Goal: Task Accomplishment & Management: Complete application form

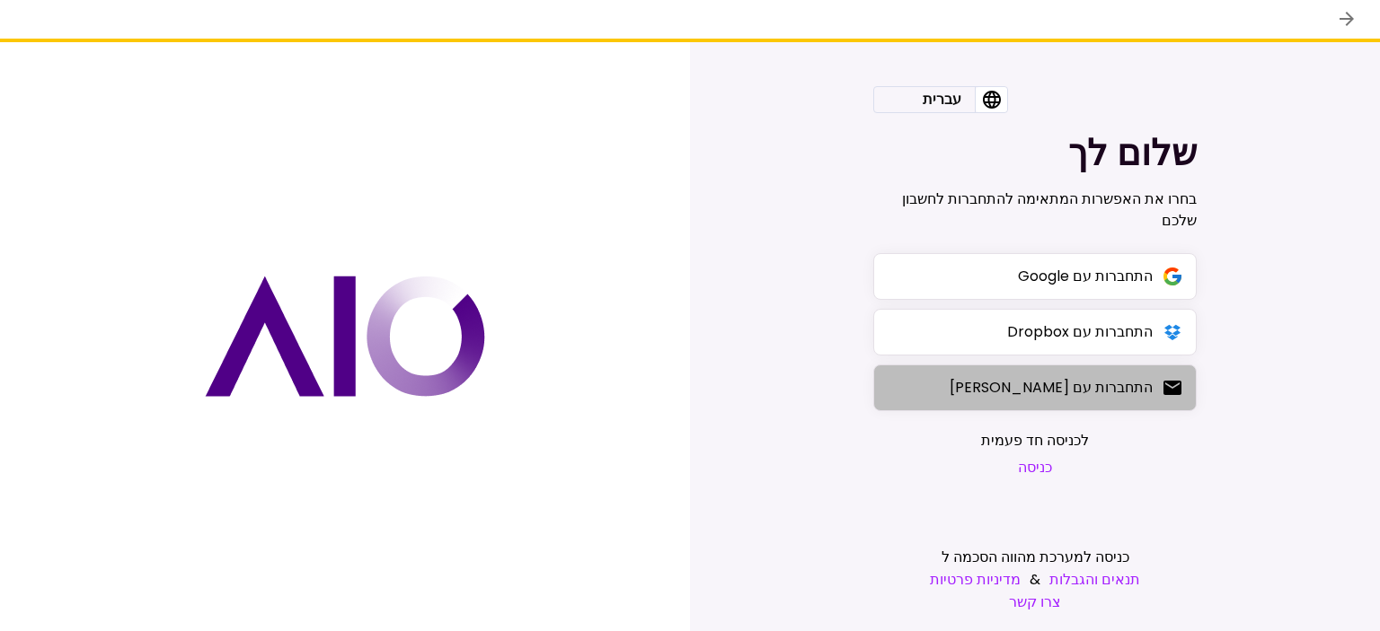
click at [1047, 403] on button "התחברות עם [PERSON_NAME]" at bounding box center [1034, 388] width 323 height 47
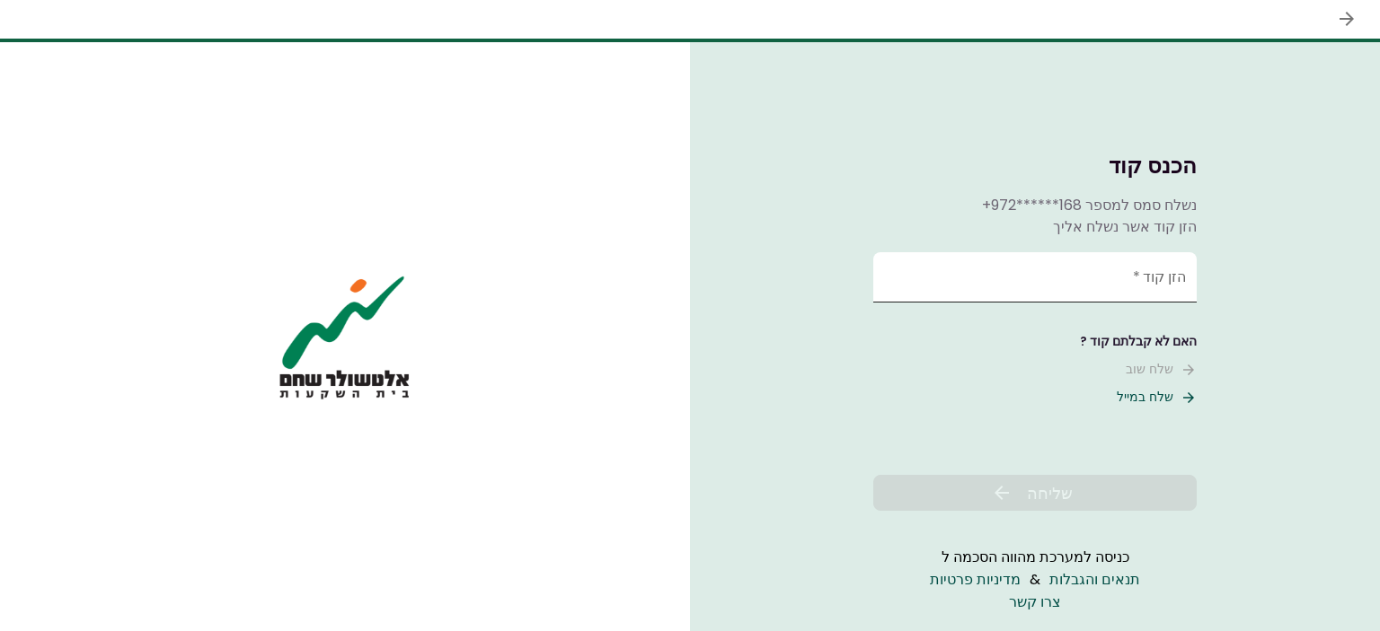
click at [1041, 276] on input "הזן קוד   *" at bounding box center [1034, 277] width 323 height 50
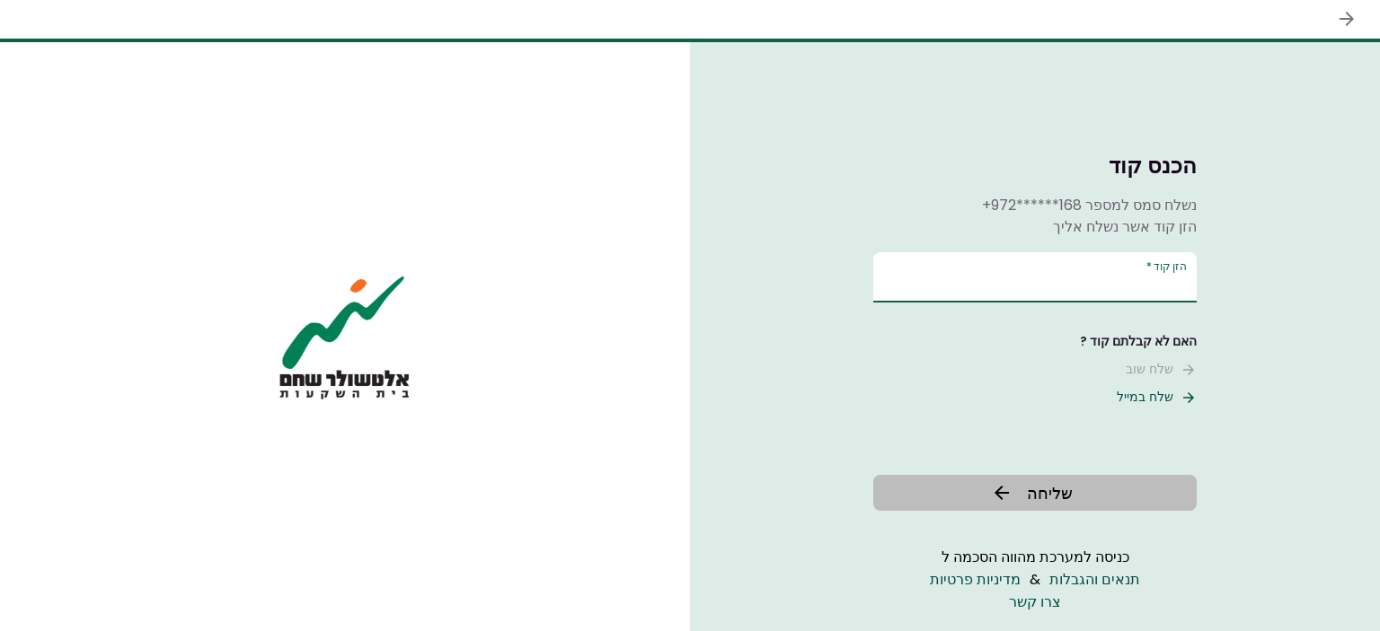
type input "******"
click at [1061, 481] on button "שליחה" at bounding box center [1034, 493] width 323 height 36
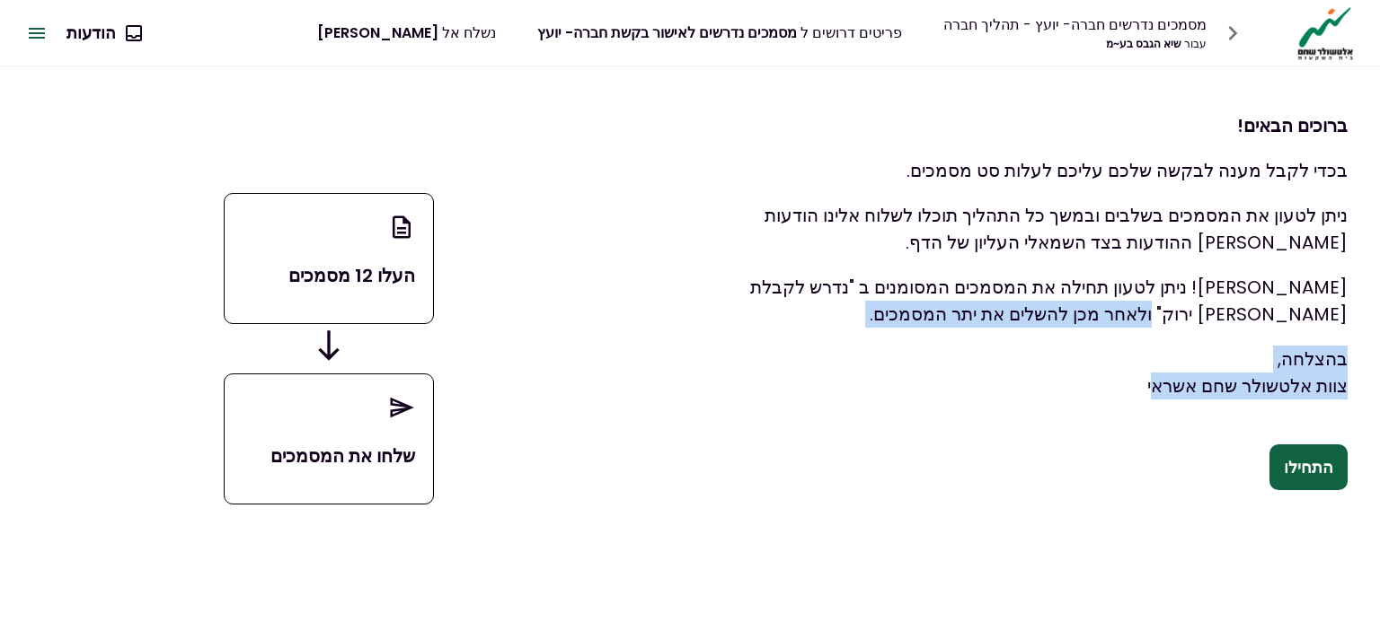
drag, startPoint x: 1152, startPoint y: 385, endPoint x: 1254, endPoint y: 309, distance: 127.0
click at [1254, 309] on div "ברוכים הבאים! בכדי לקבל מענה לבקשה שלכם עליכם לעלות סט מסמכים. ניתן לטעון את המ…" at bounding box center [1018, 255] width 657 height 323
click at [1239, 358] on p "בהצלחה, צוות אלטשולר שחם אשראי" at bounding box center [1018, 373] width 657 height 54
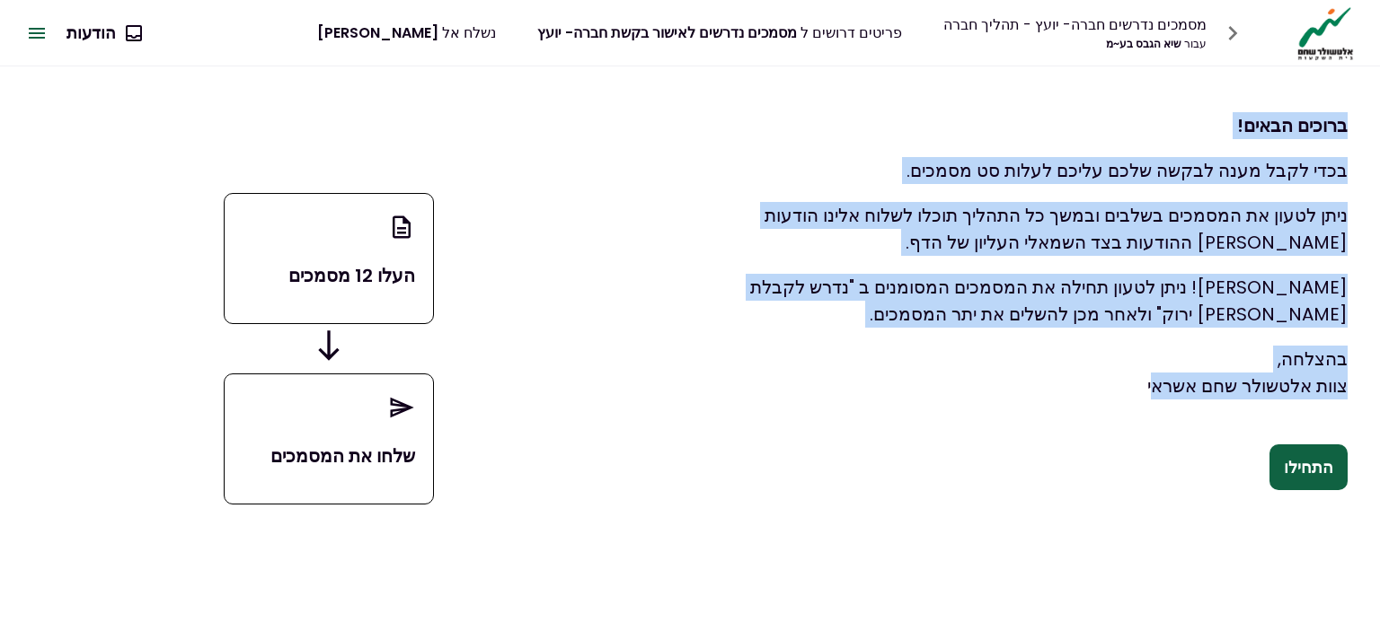
drag, startPoint x: 1140, startPoint y: 391, endPoint x: 1343, endPoint y: 122, distance: 336.6
click at [1343, 122] on div "ברוכים הבאים! בכדי לקבל מענה לבקשה שלכם עליכם לעלות סט מסמכים. ניתן לטעון את המ…" at bounding box center [1018, 255] width 657 height 323
click at [1344, 122] on strong "ברוכים הבאים!" at bounding box center [1292, 125] width 110 height 25
drag, startPoint x: 1345, startPoint y: 123, endPoint x: 1043, endPoint y: 472, distance: 462.3
click at [1043, 472] on div "ברוכים הבאים! בכדי לקבל מענה לבקשה שלכם עליכם לעלות סט מסמכים. ניתן לטעון את המ…" at bounding box center [1018, 292] width 722 height 452
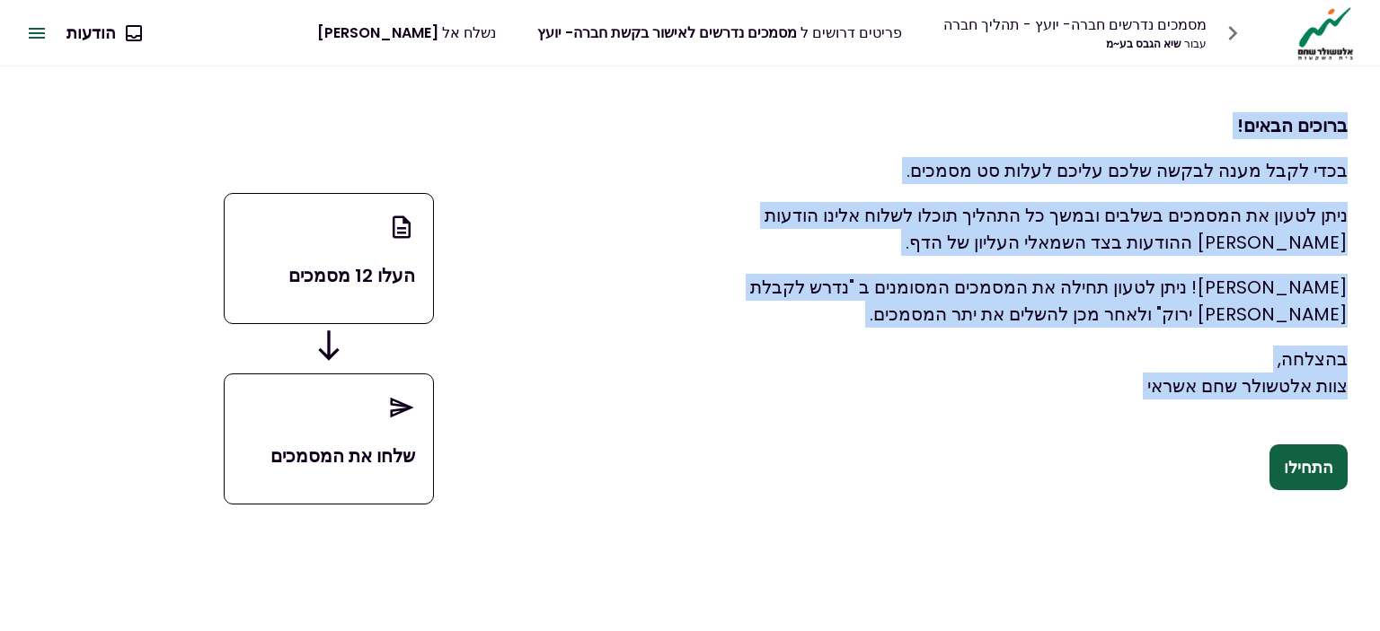
click at [1103, 377] on p "בהצלחה, צוות אלטשולר שחם אשראי" at bounding box center [1018, 373] width 657 height 54
drag, startPoint x: 1112, startPoint y: 386, endPoint x: 1347, endPoint y: 125, distance: 351.7
click at [1347, 125] on div "ברוכים הבאים! בכדי לקבל מענה לבקשה שלכם עליכם לעלות סט מסמכים. ניתן לטעון את המ…" at bounding box center [1018, 292] width 722 height 452
click at [1346, 125] on strong "ברוכים הבאים!" at bounding box center [1292, 125] width 110 height 25
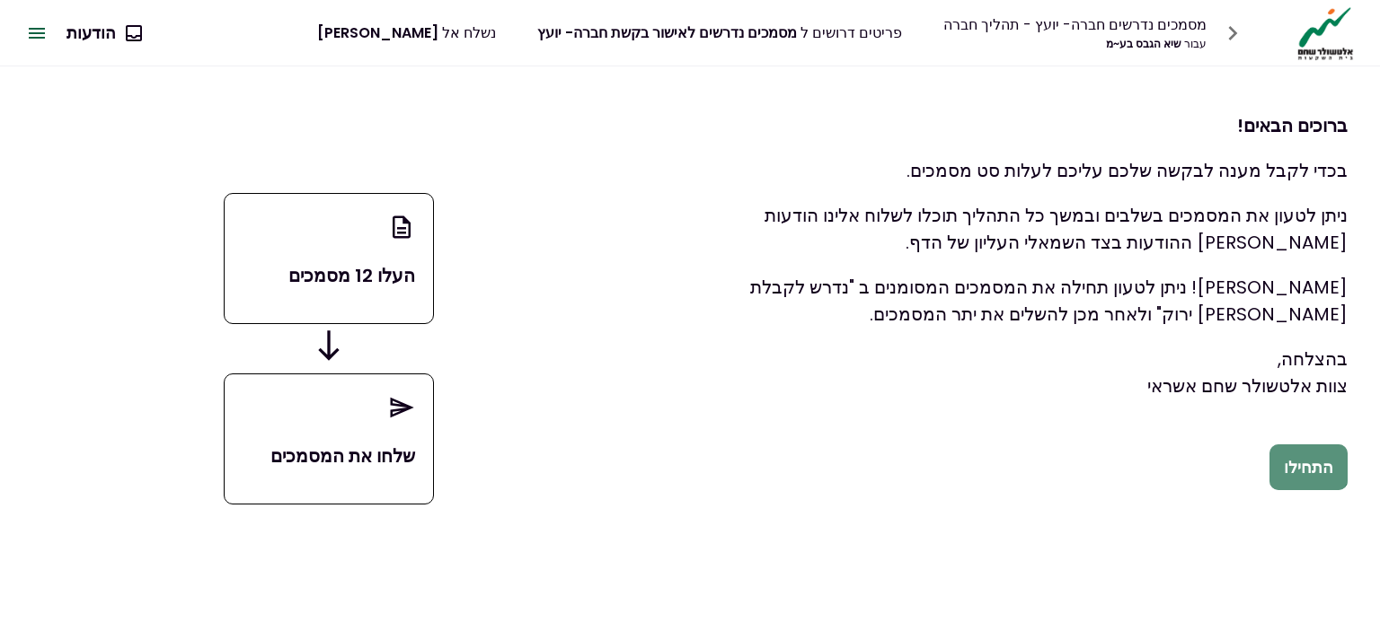
click at [1313, 466] on button "התחילו" at bounding box center [1308, 468] width 78 height 47
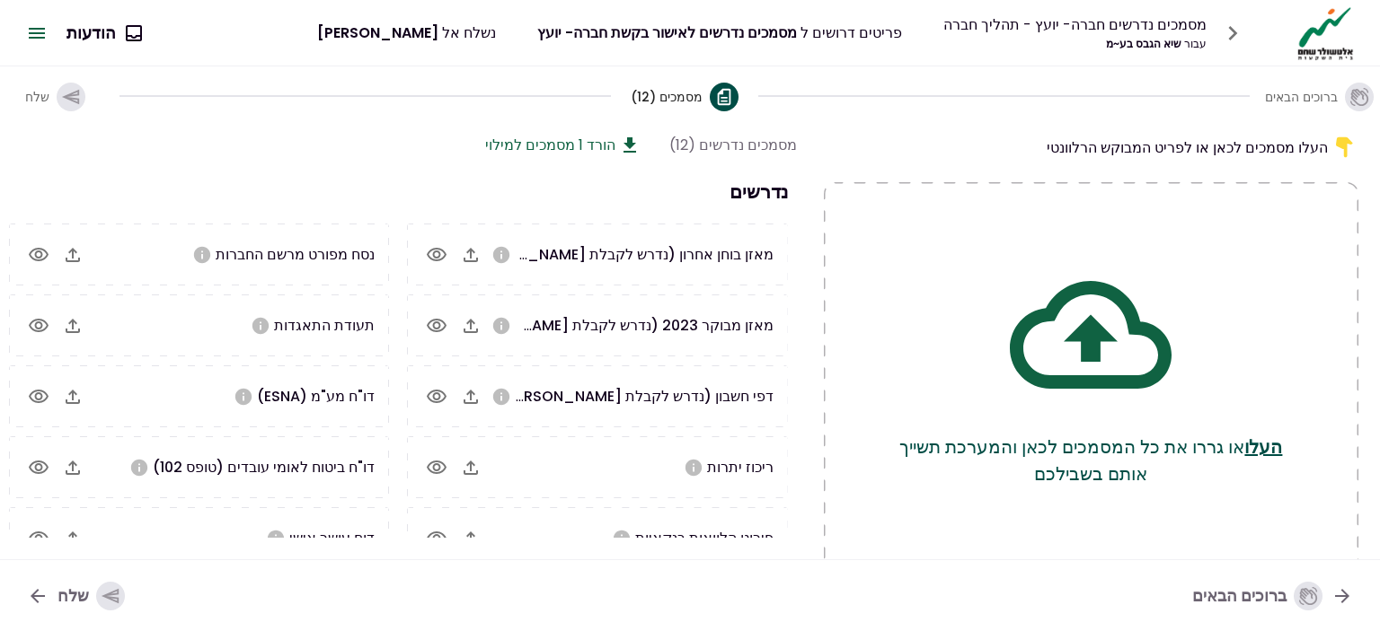
click at [1376, 156] on div "העלו מסמכים לכאן או לפריט המבוקש הרלוונטי העלו או גררו את כל המסמכים לכאן והמער…" at bounding box center [690, 342] width 1380 height 435
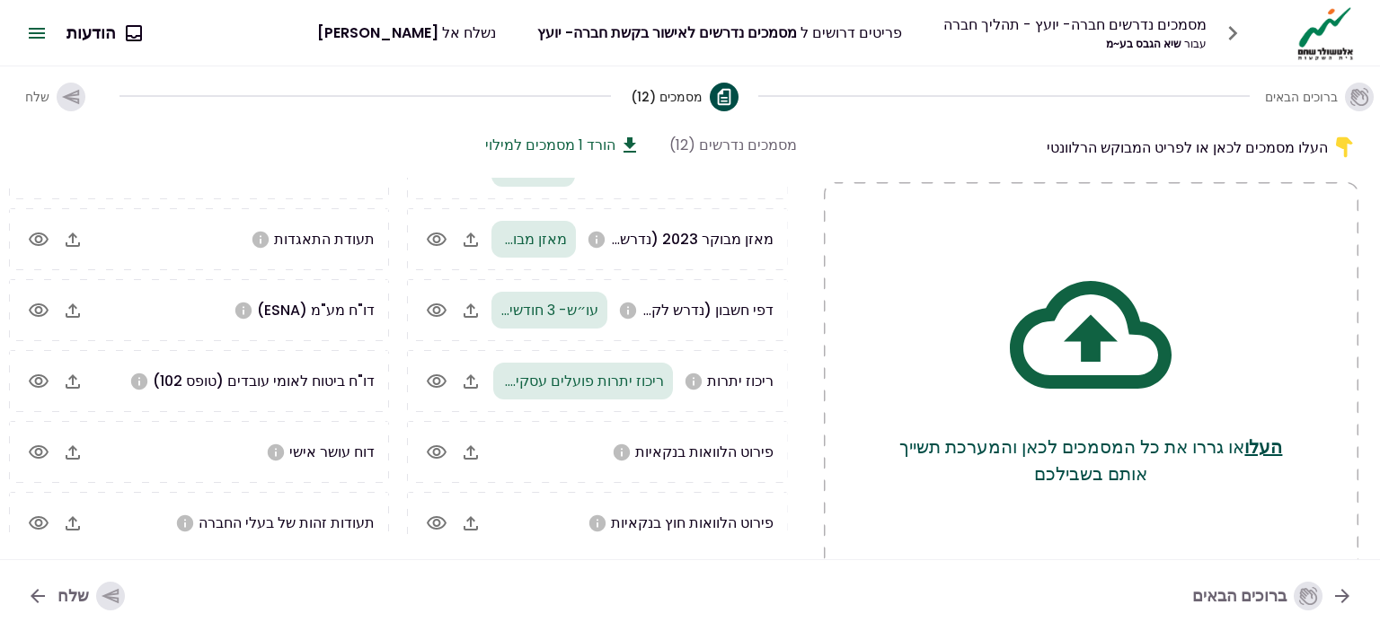
scroll to position [101, 0]
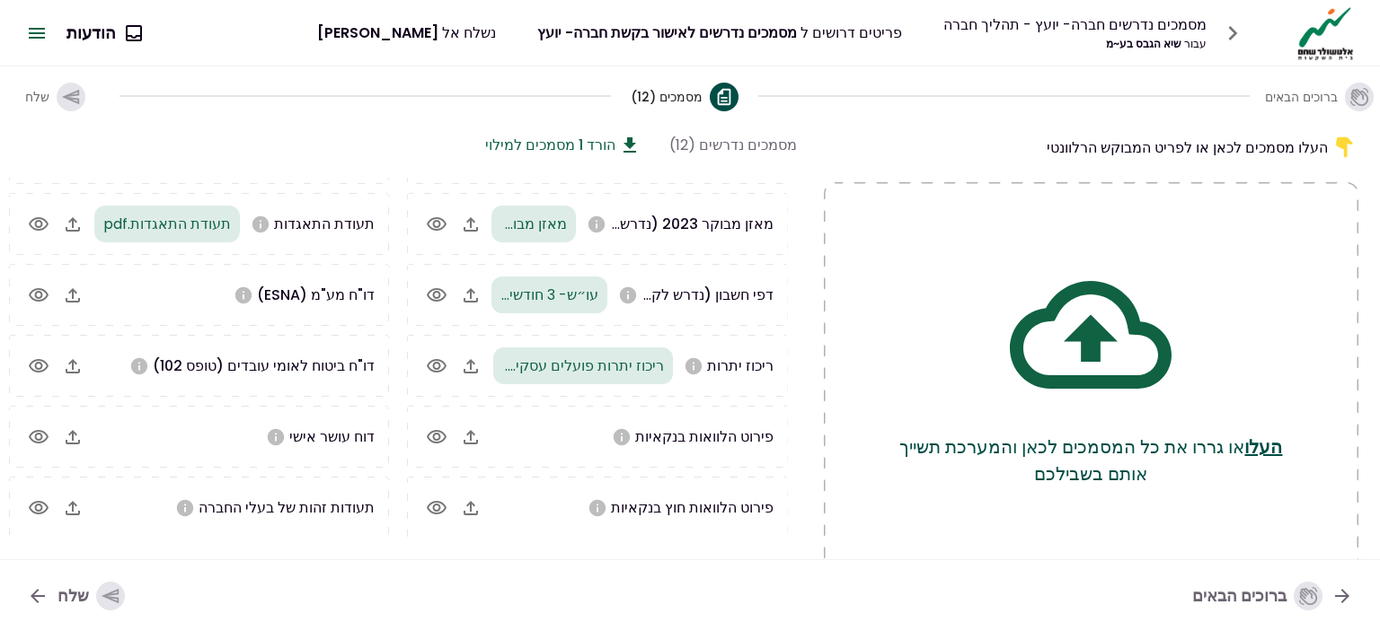
click at [593, 139] on button "הורד 1 מסמכים למילוי" at bounding box center [562, 145] width 155 height 22
